Goal: Transaction & Acquisition: Purchase product/service

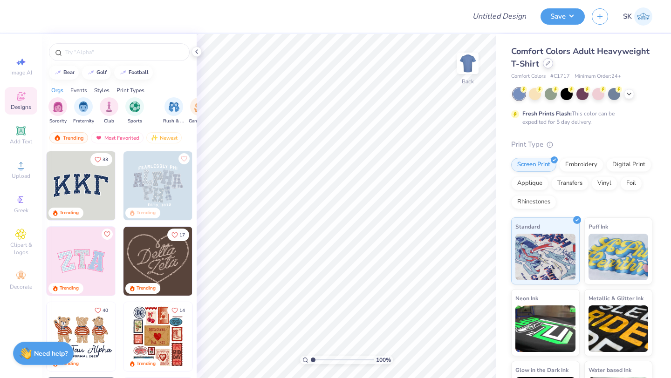
click at [548, 65] on icon at bounding box center [548, 63] width 5 height 5
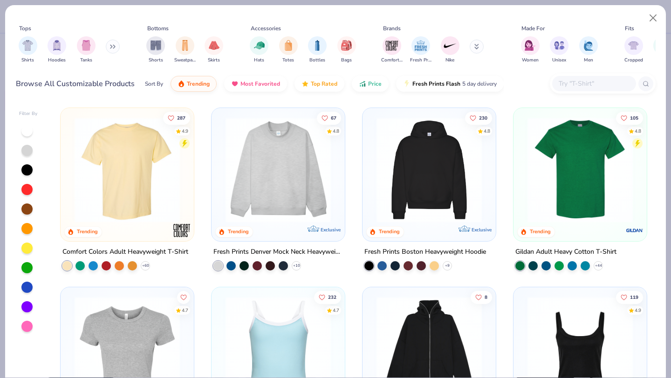
click at [577, 82] on input "text" at bounding box center [594, 83] width 72 height 11
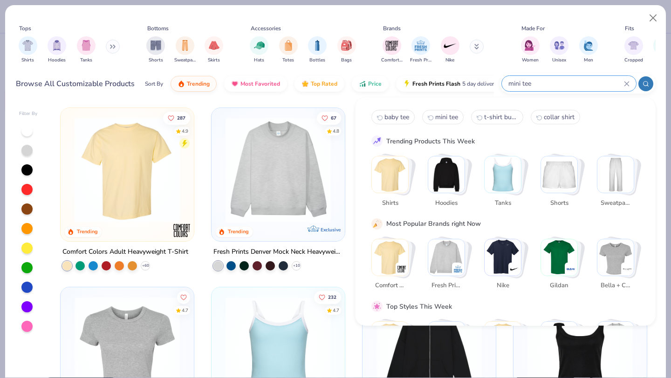
type input "mini tee"
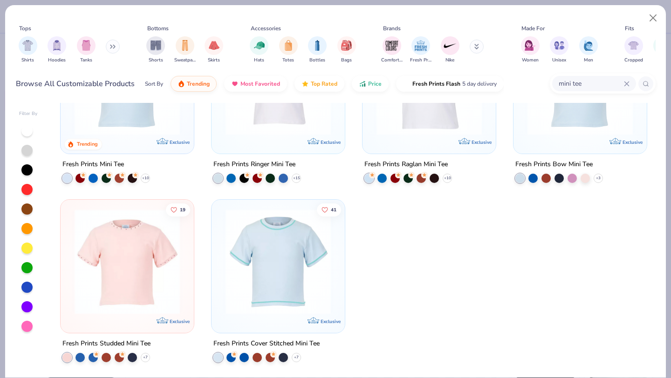
scroll to position [86, 0]
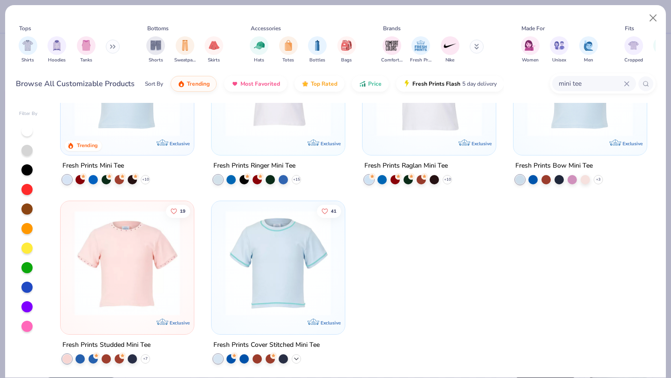
click at [295, 357] on icon at bounding box center [296, 358] width 7 height 7
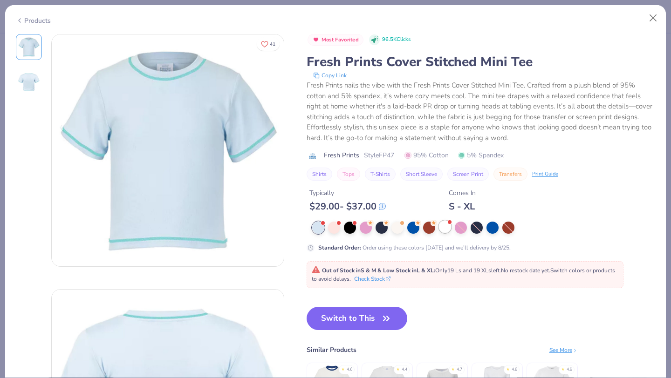
click at [446, 229] on div at bounding box center [445, 227] width 12 height 12
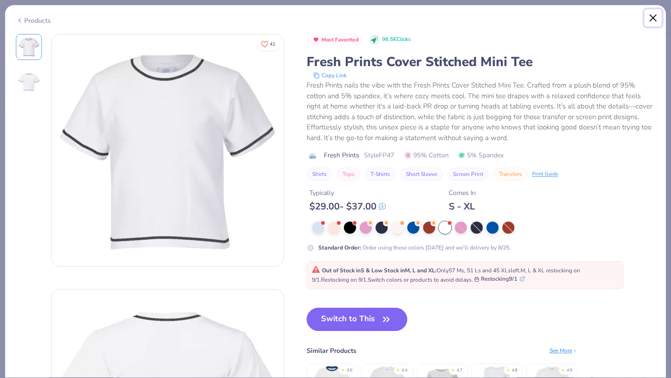
click at [652, 16] on button "Close" at bounding box center [654, 18] width 18 height 18
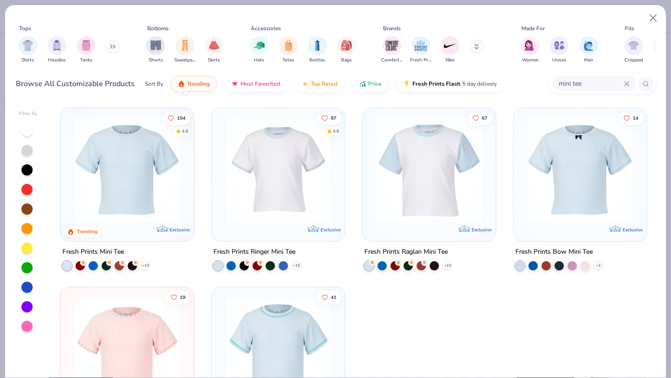
click at [139, 165] on img at bounding box center [127, 169] width 115 height 105
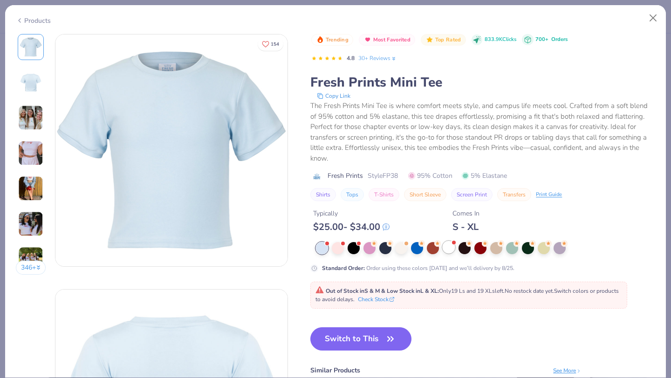
click at [450, 245] on div at bounding box center [449, 247] width 12 height 12
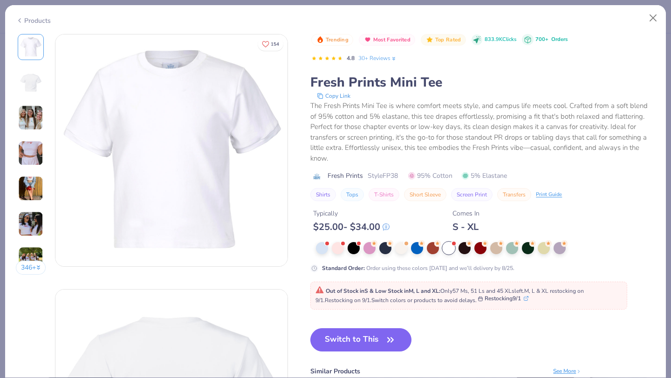
click at [528, 299] on line at bounding box center [527, 298] width 2 height 2
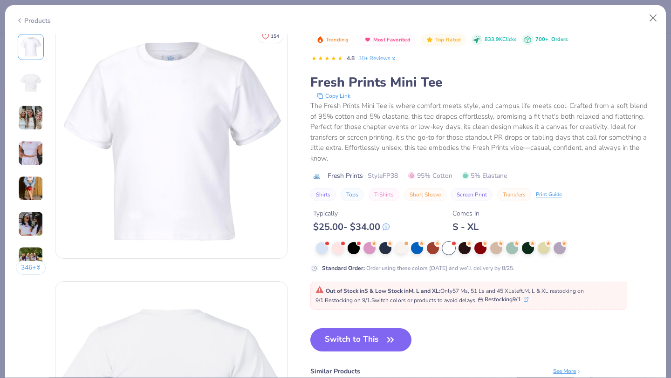
scroll to position [10, 0]
click at [495, 300] on button "Restocking 9/1" at bounding box center [503, 299] width 50 height 8
click at [655, 16] on button "Close" at bounding box center [654, 18] width 18 height 18
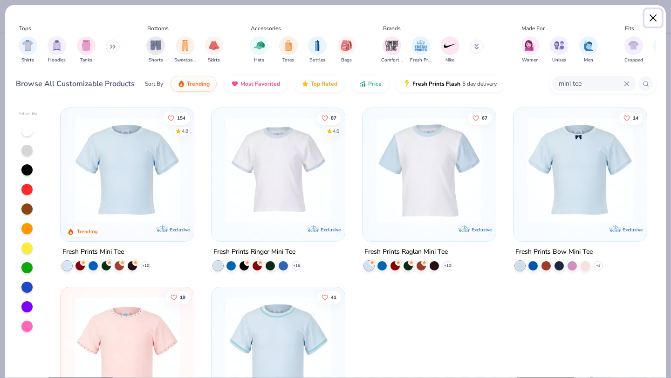
click at [655, 17] on button "Close" at bounding box center [654, 18] width 18 height 18
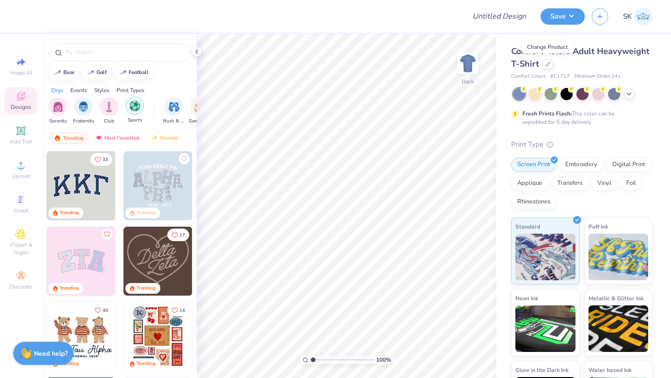
click at [132, 105] on img "filter for Sports" at bounding box center [135, 106] width 11 height 11
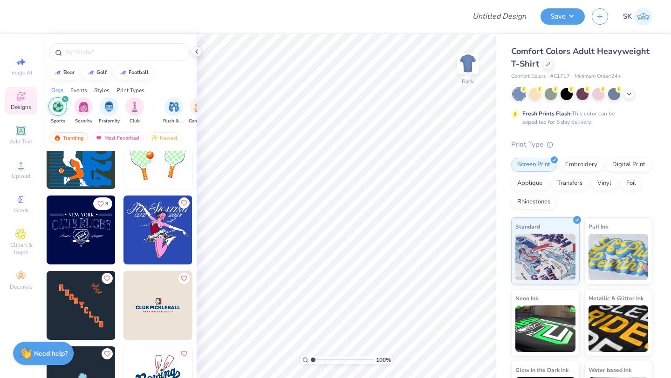
scroll to position [257, 0]
click at [96, 53] on input "text" at bounding box center [123, 52] width 119 height 9
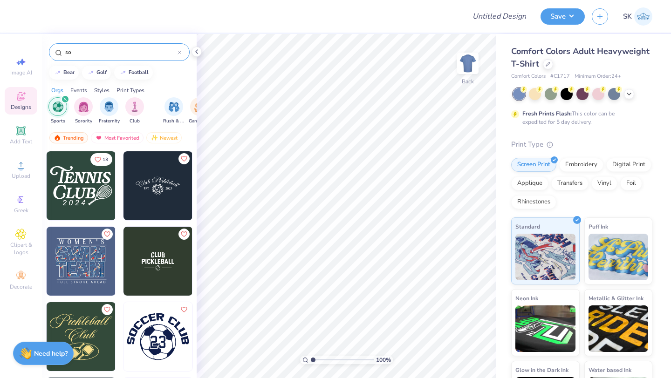
type input "s"
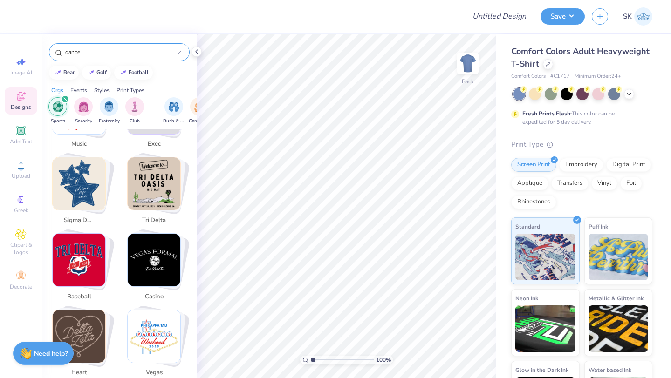
scroll to position [535, 0]
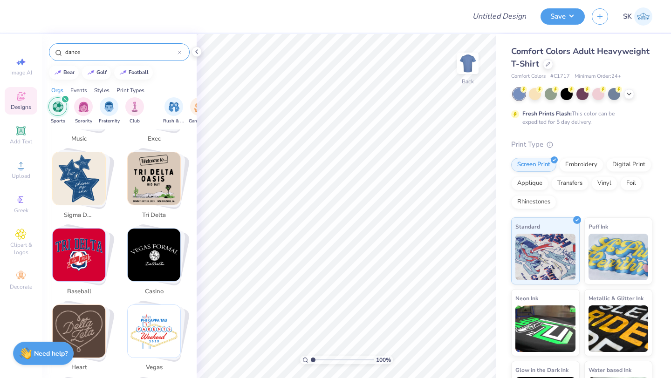
click at [66, 99] on icon "filter for Sports" at bounding box center [65, 99] width 4 height 4
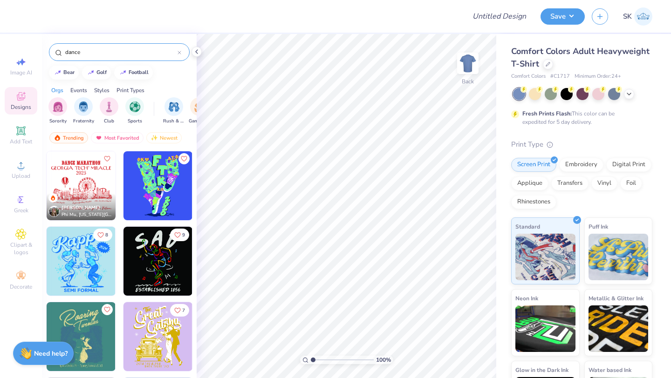
click at [111, 53] on input "dance" at bounding box center [120, 52] width 113 height 9
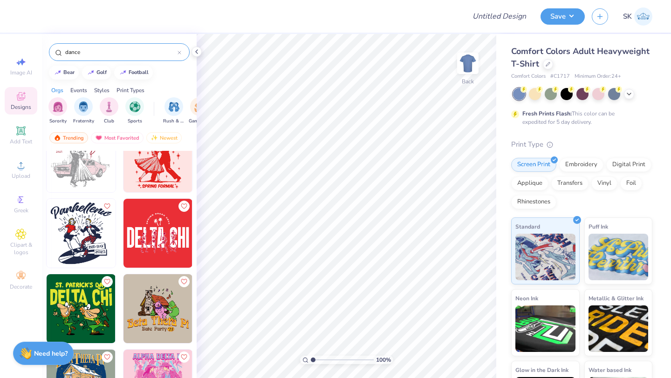
scroll to position [1514, 0]
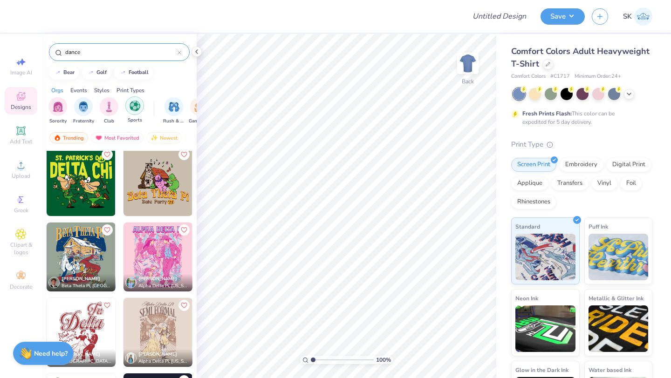
click at [131, 108] on img "filter for Sports" at bounding box center [135, 106] width 11 height 11
click at [97, 55] on input "dance" at bounding box center [120, 52] width 113 height 9
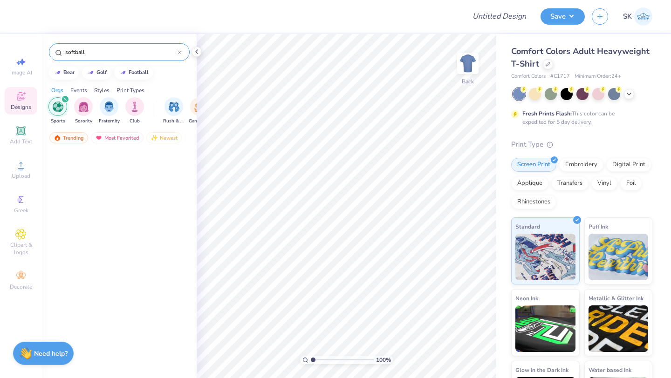
scroll to position [0, 0]
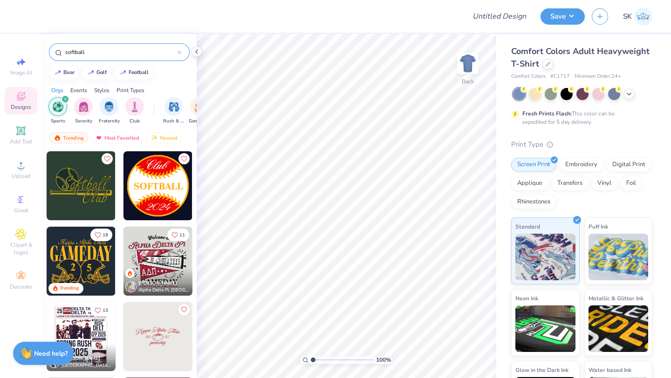
type input "softball"
